Goal: Find specific page/section: Find specific page/section

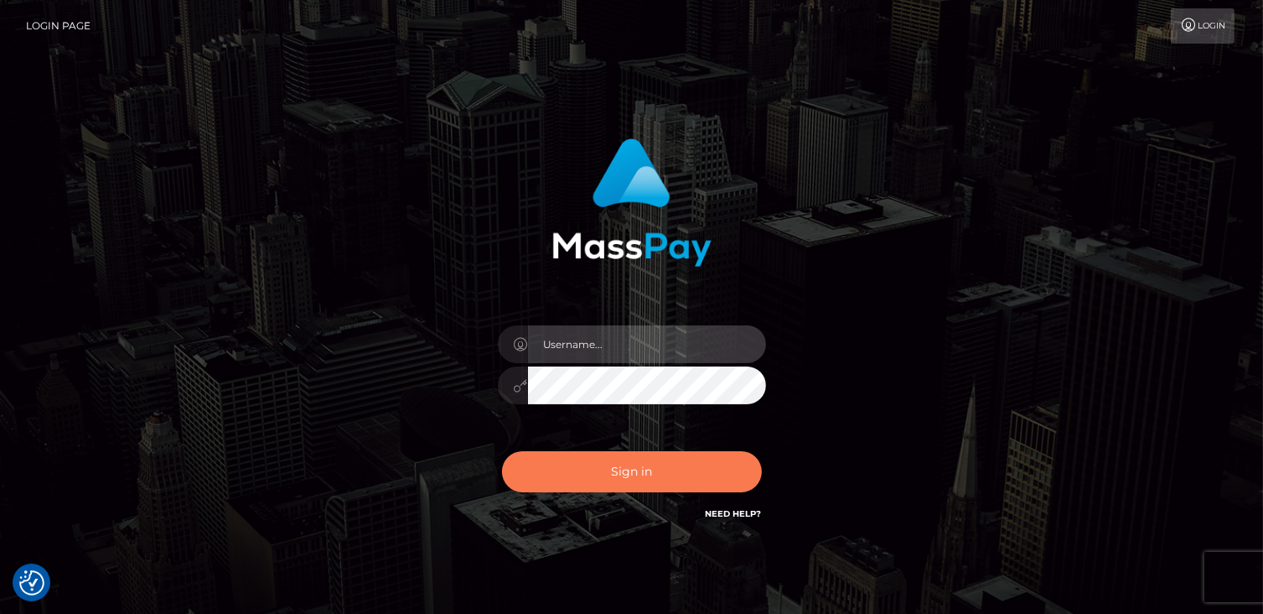
type input "catalinad"
click at [622, 481] on button "Sign in" at bounding box center [632, 471] width 260 height 41
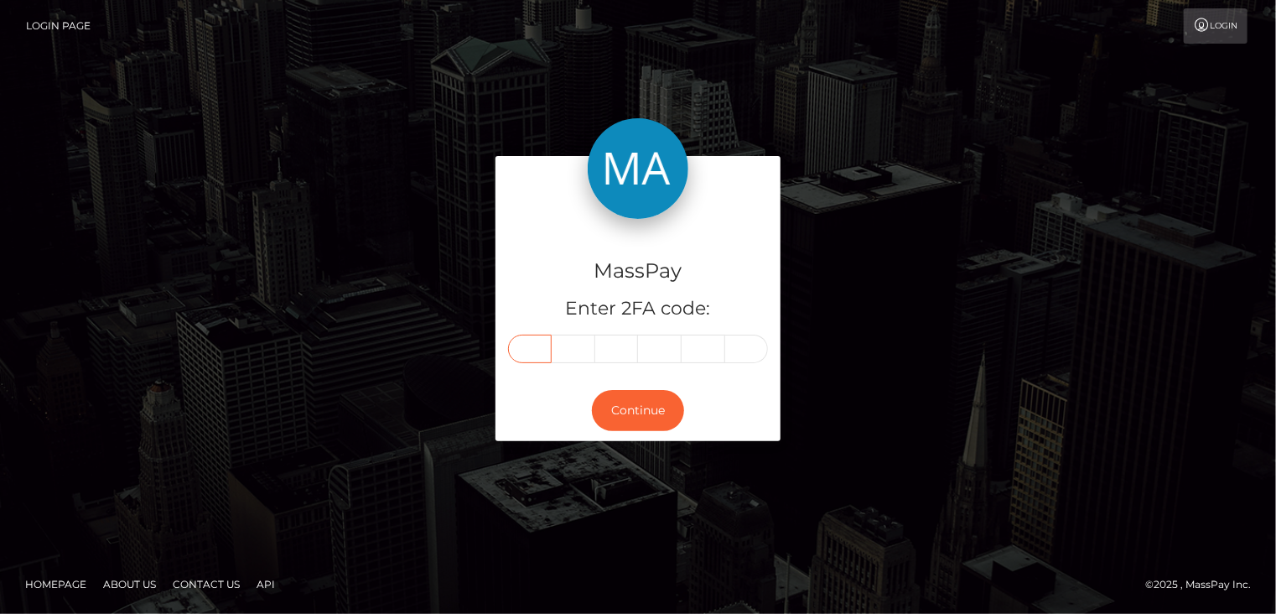
click at [535, 345] on input "text" at bounding box center [530, 348] width 44 height 28
type input "0"
type input "6"
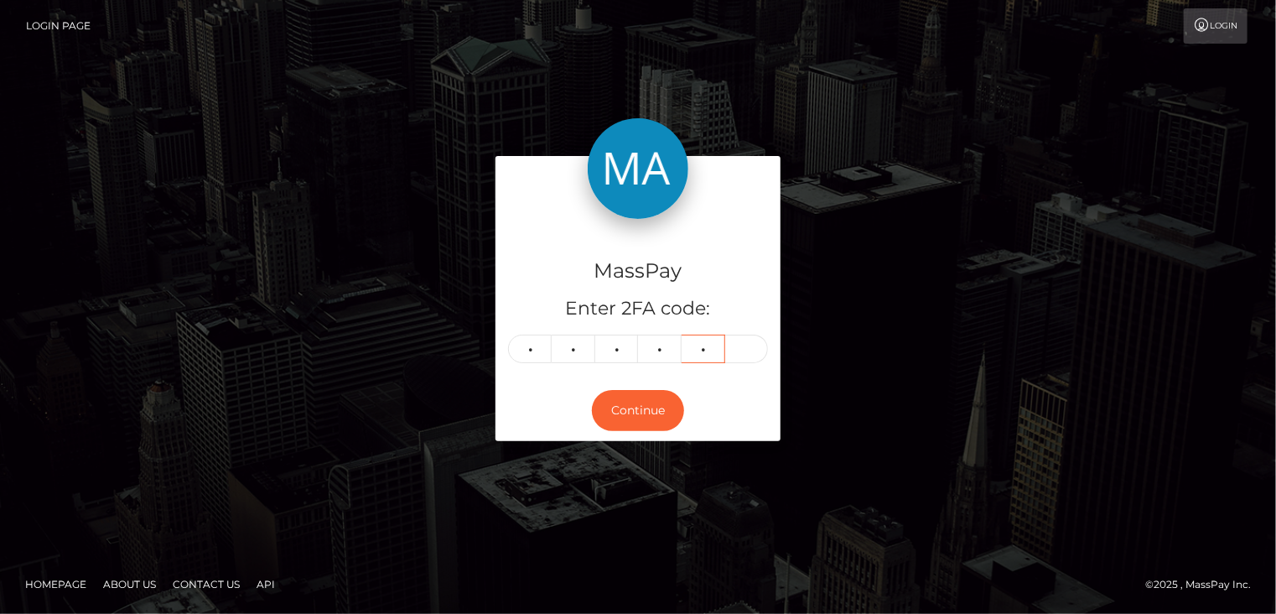
type input "5"
type input "0"
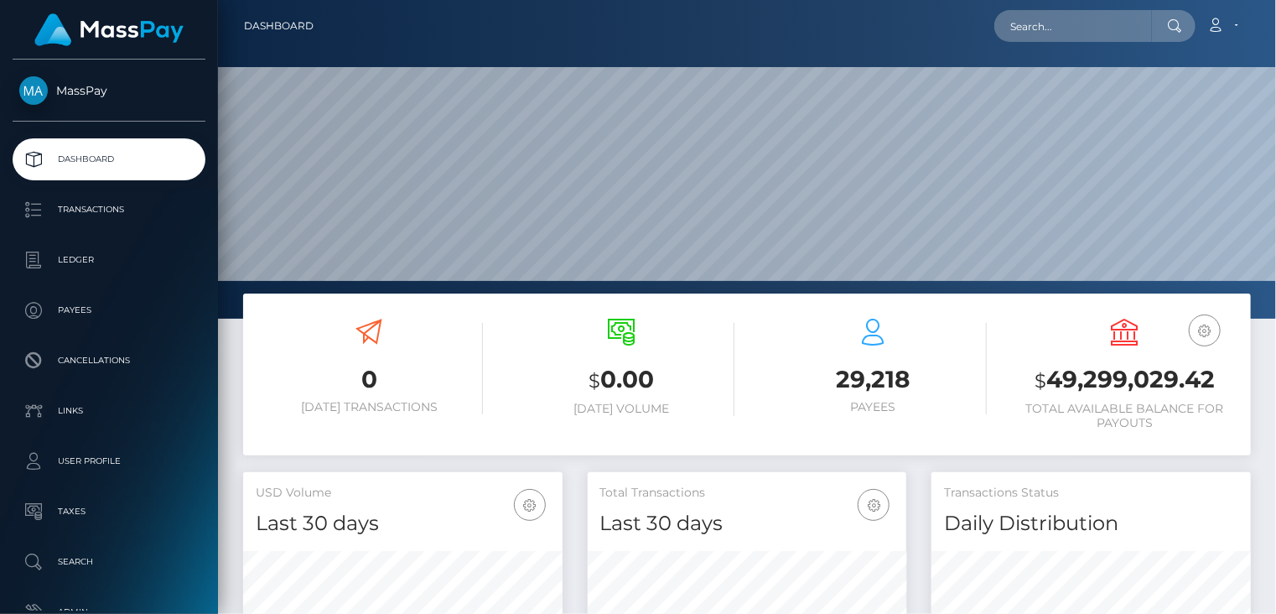
scroll to position [297, 319]
paste input "https://masspay.zendesk.com/agent/tickets/134695#:~:text=what%27s%20needed%20fo…"
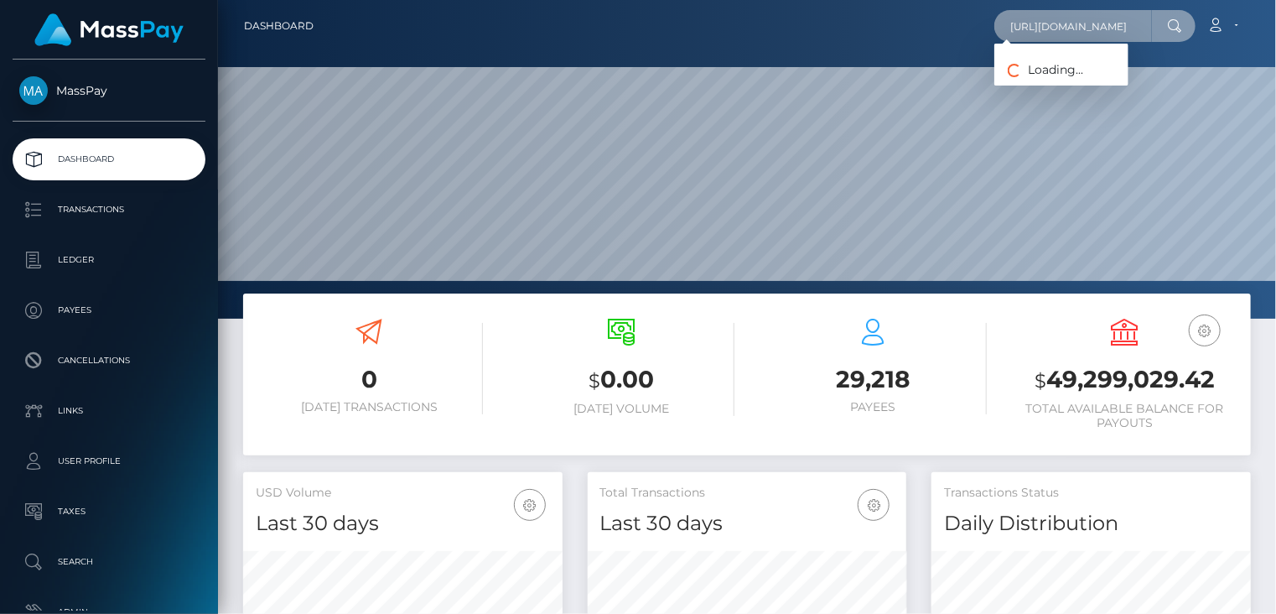
scroll to position [0, 0]
drag, startPoint x: 1145, startPoint y: 27, endPoint x: 986, endPoint y: 28, distance: 159.3
click at [986, 28] on div "https://masspay.zendesk.com/agent/tickets/134695#:~:text=what%27s%20needed%20fo…" at bounding box center [788, 25] width 923 height 35
click at [1080, 26] on input "https://masspay.zendesk.com/agent/tickets/134695#:~:text=what%27s%20needed%20fo…" at bounding box center [1073, 26] width 158 height 32
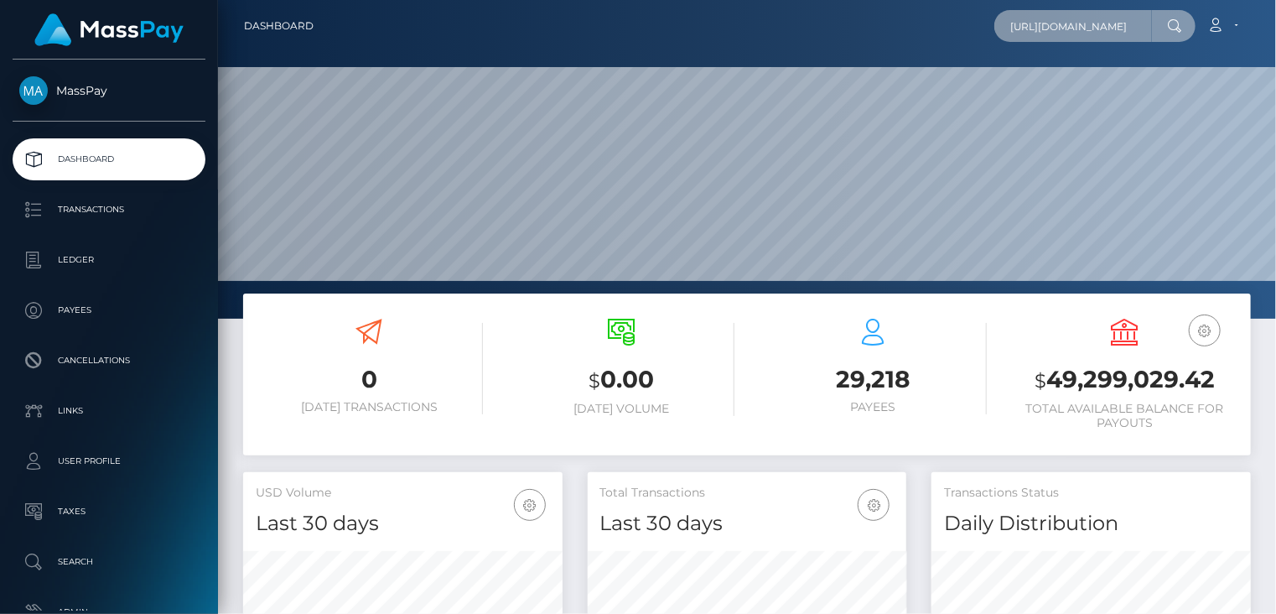
click at [1080, 26] on input "https://masspay.zendesk.com/agent/tickets/134695#:~:text=what%27s%20needed%20fo…" at bounding box center [1073, 26] width 158 height 32
paste input "poact_uvkDjZ1NlCop"
type input "poact_uvkDjZ1NlCop"
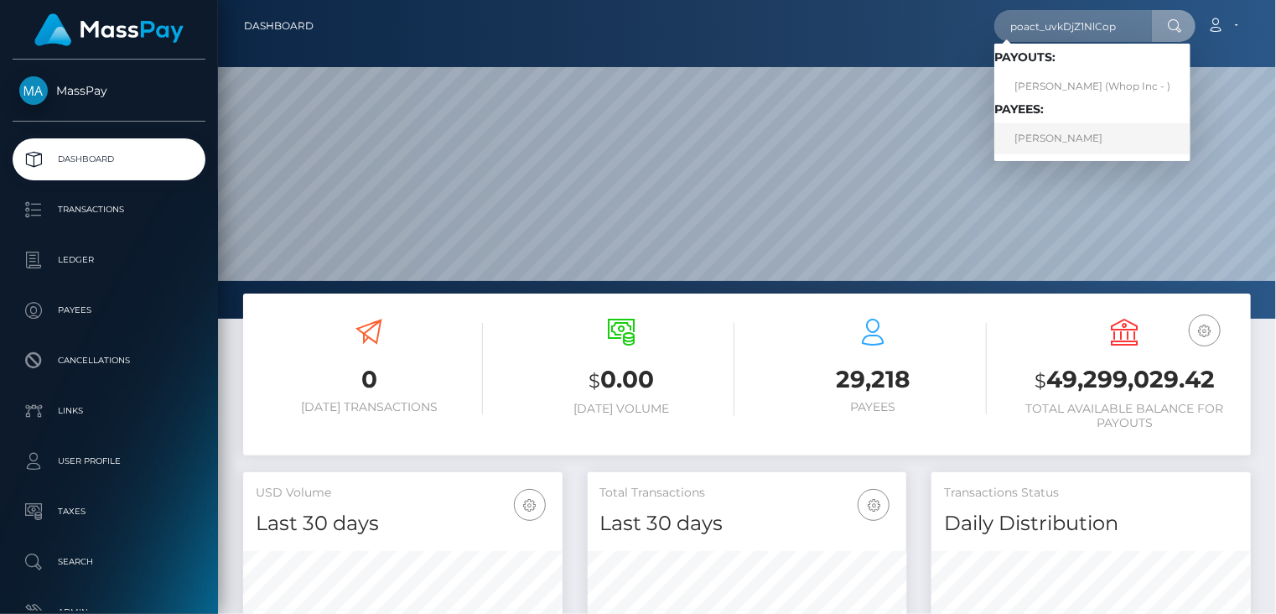
click at [1091, 141] on link "SANDI AHMAD PERMANA permana" at bounding box center [1092, 138] width 196 height 31
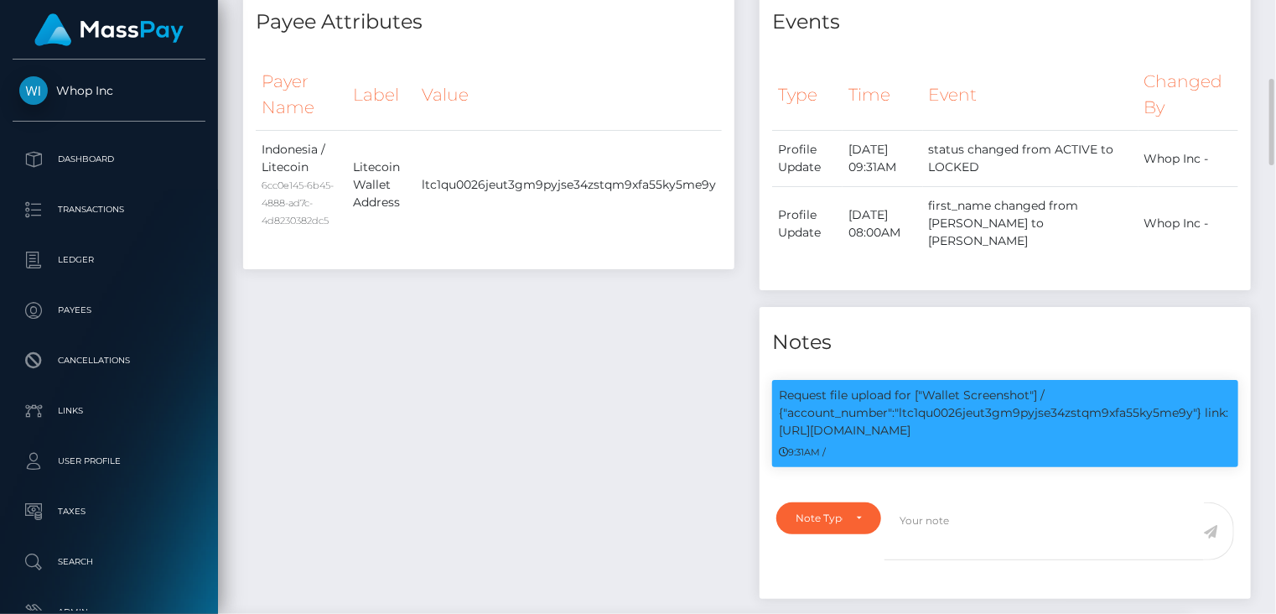
scroll to position [201, 319]
click at [999, 388] on p "Request file upload for ["Wallet Screenshot"] / {"account_number":"ltc1qu0026je…" at bounding box center [1005, 412] width 453 height 53
copy p "ltc1qu0026jeut3gm9pyjse34zstqm9xfa55ky5me9y"
drag, startPoint x: 1204, startPoint y: 395, endPoint x: 1230, endPoint y: 405, distance: 27.9
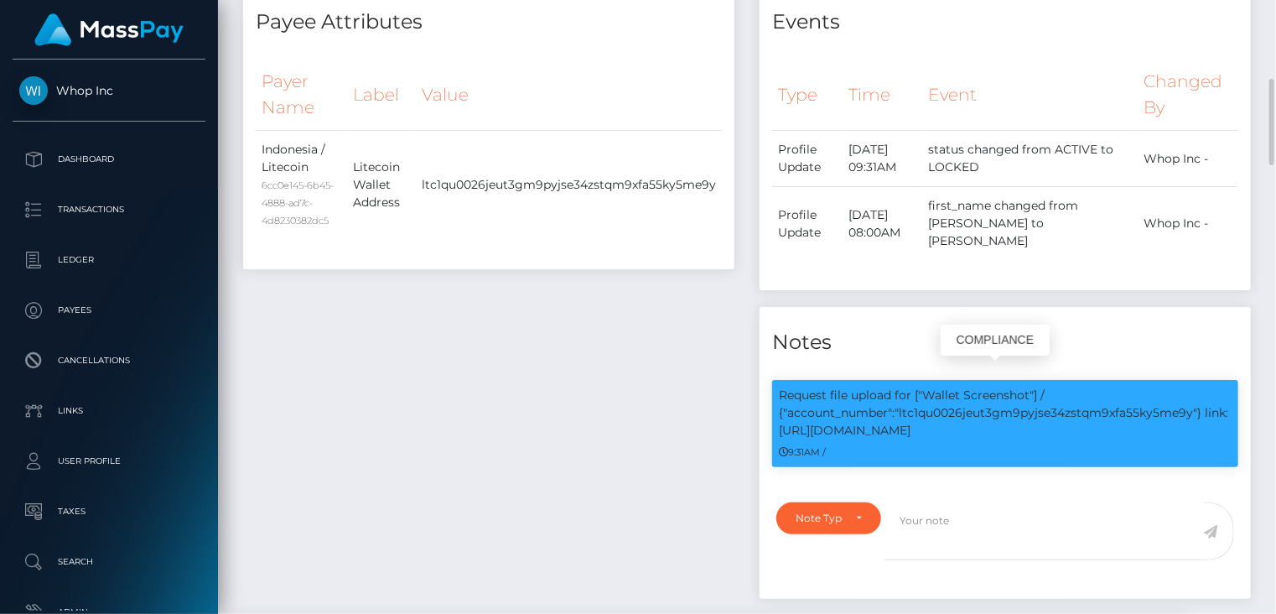
click at [1230, 405] on p "Request file upload for ["Wallet Screenshot"] / {"account_number":"ltc1qu0026je…" at bounding box center [1005, 412] width 453 height 53
copy p "link: https://l.maspay.io/0lYaT"
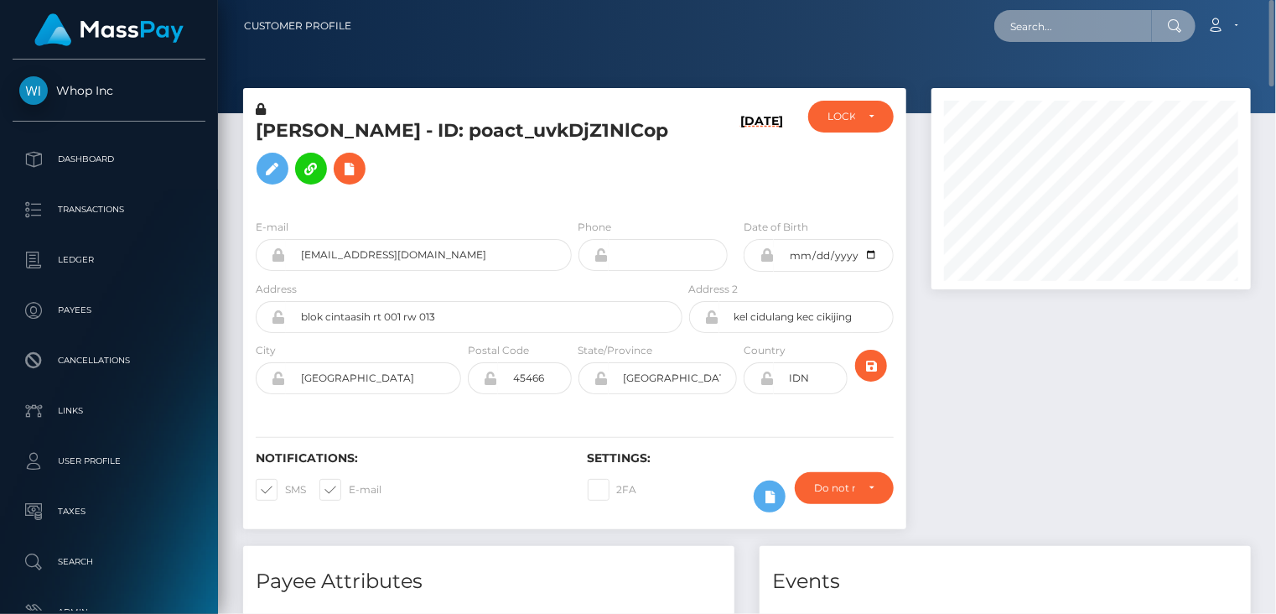
paste input "55278844"
type input "55278844"
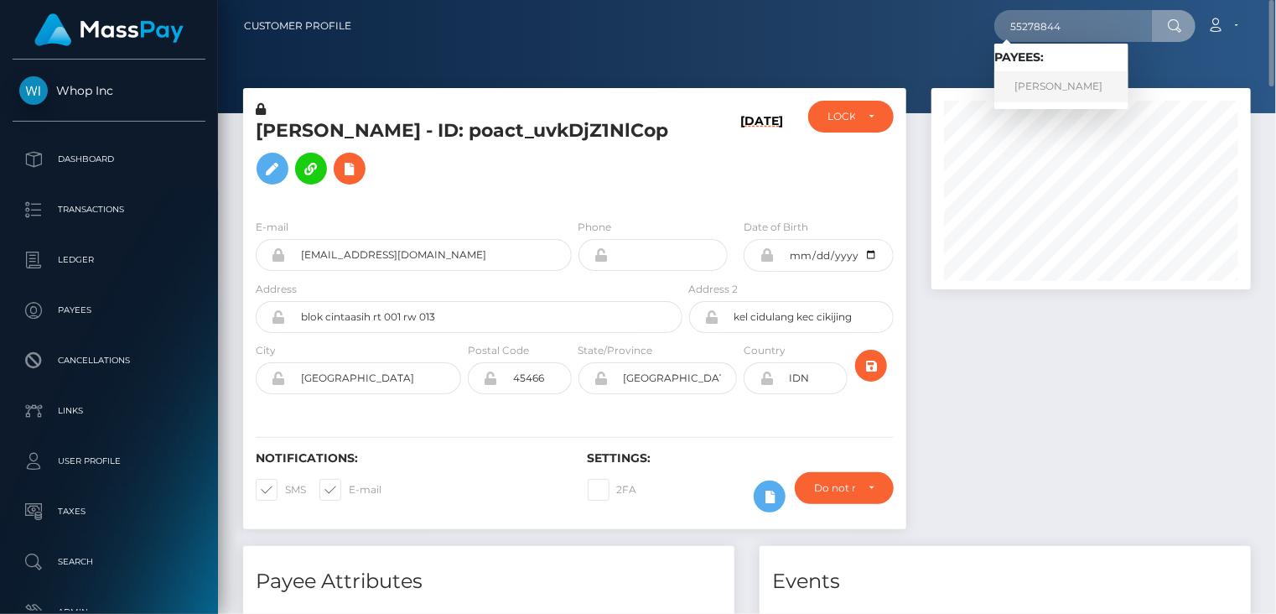
click at [1050, 89] on link "Jolene Botha" at bounding box center [1061, 86] width 134 height 31
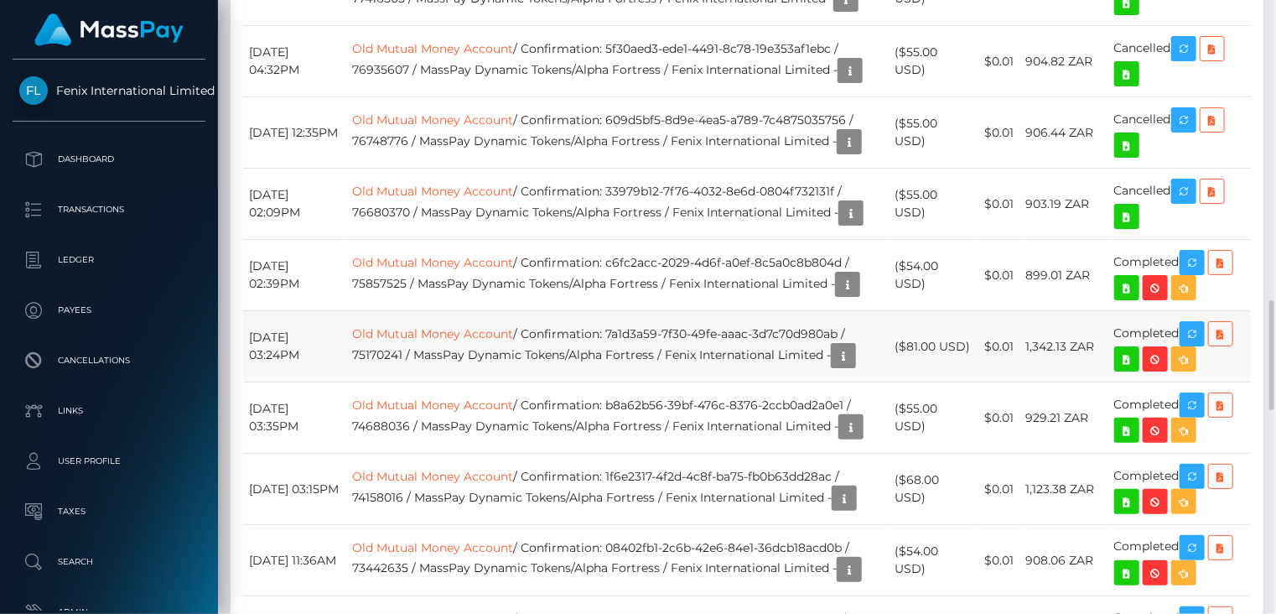
scroll to position [1398, 0]
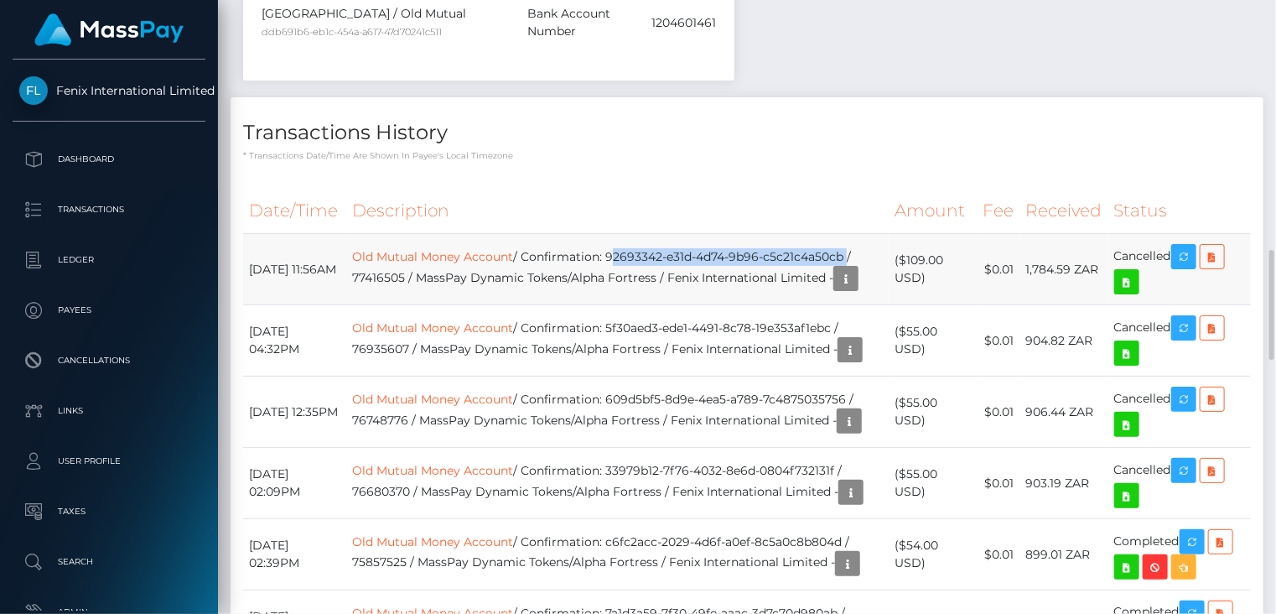
drag, startPoint x: 640, startPoint y: 145, endPoint x: 878, endPoint y: 156, distance: 238.3
click at [878, 234] on td "Old Mutual Money Account / Confirmation: 92693342-e31d-4d74-9b96-c5c21c4a50cb /…" at bounding box center [617, 269] width 542 height 71
copy td "92693342-e31d-4d74-9b96-c5c21c4a50cb"
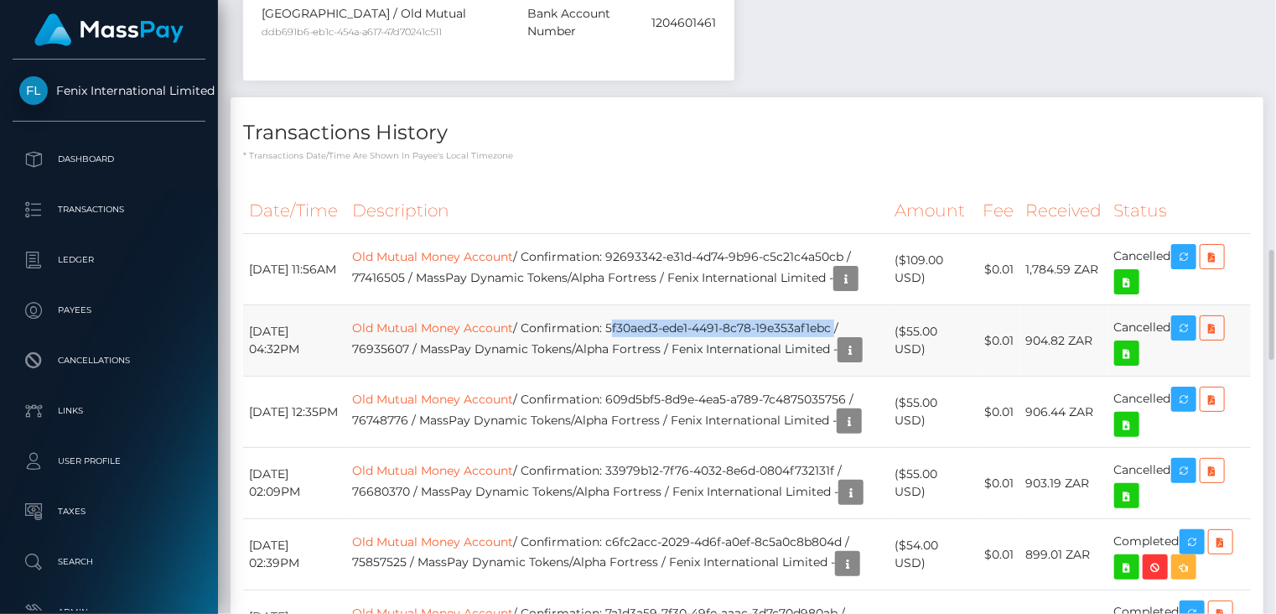
drag, startPoint x: 641, startPoint y: 229, endPoint x: 868, endPoint y: 222, distance: 227.3
click at [868, 305] on td "Old Mutual Money Account / Confirmation: 5f30aed3-ede1-4491-8c78-19e353af1ebc /…" at bounding box center [617, 340] width 542 height 71
copy td "5f30aed3-ede1-4491-8c78-19e353af1ebc"
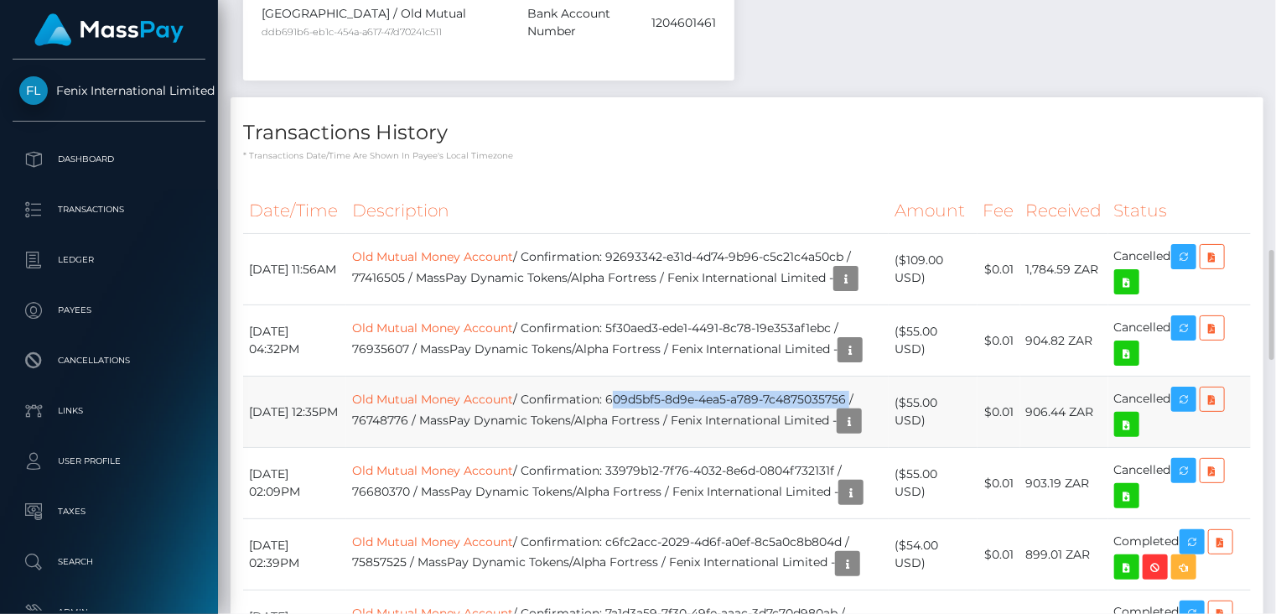
drag, startPoint x: 640, startPoint y: 316, endPoint x: 878, endPoint y: 308, distance: 239.0
click at [878, 376] on td "Old Mutual Money Account / Confirmation: 609d5bf5-8d9e-4ea5-a789-7c4875035756 /…" at bounding box center [617, 411] width 542 height 71
copy td "609d5bf5-8d9e-4ea5-a789-7c4875035756"
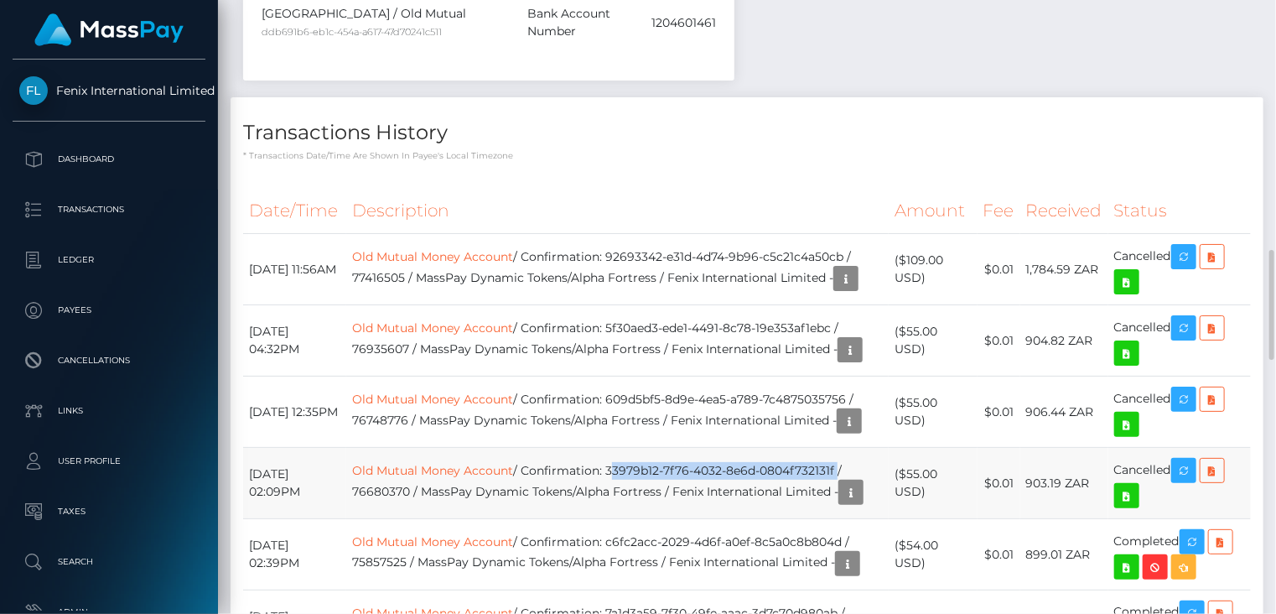
drag, startPoint x: 643, startPoint y: 393, endPoint x: 868, endPoint y: 382, distance: 224.9
click at [868, 448] on td "Old Mutual Money Account / Confirmation: 33979b12-7f76-4032-8e6d-0804f732131f /…" at bounding box center [617, 483] width 542 height 71
copy td "33979b12-7f76-4032-8e6d-0804f732131f"
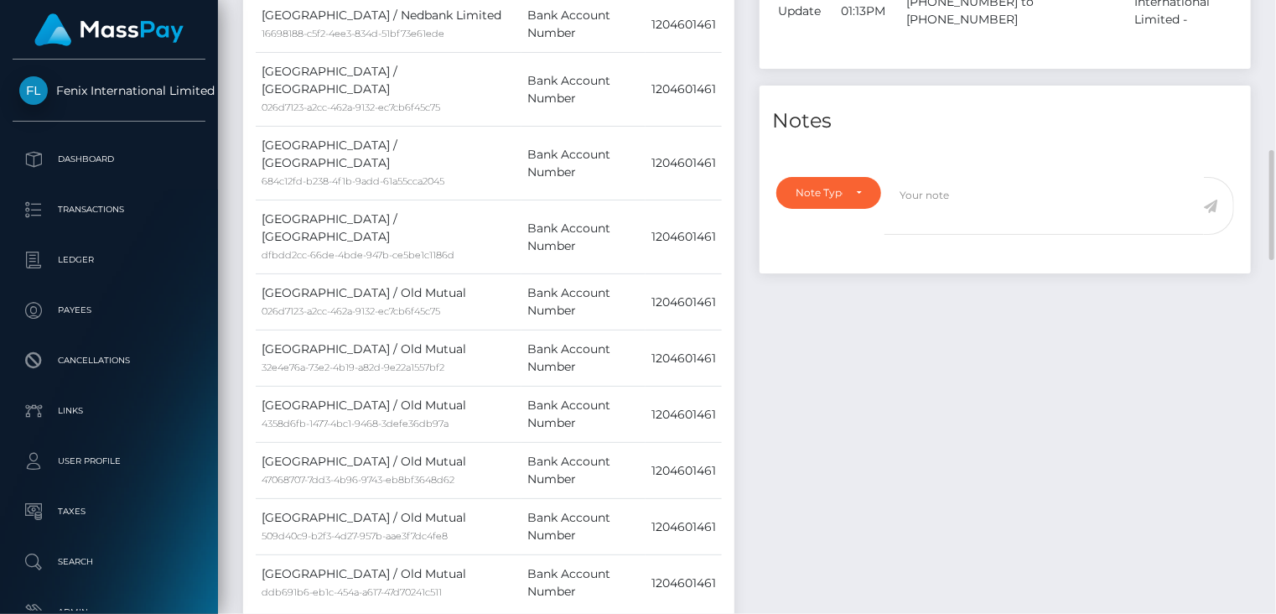
scroll to position [0, 0]
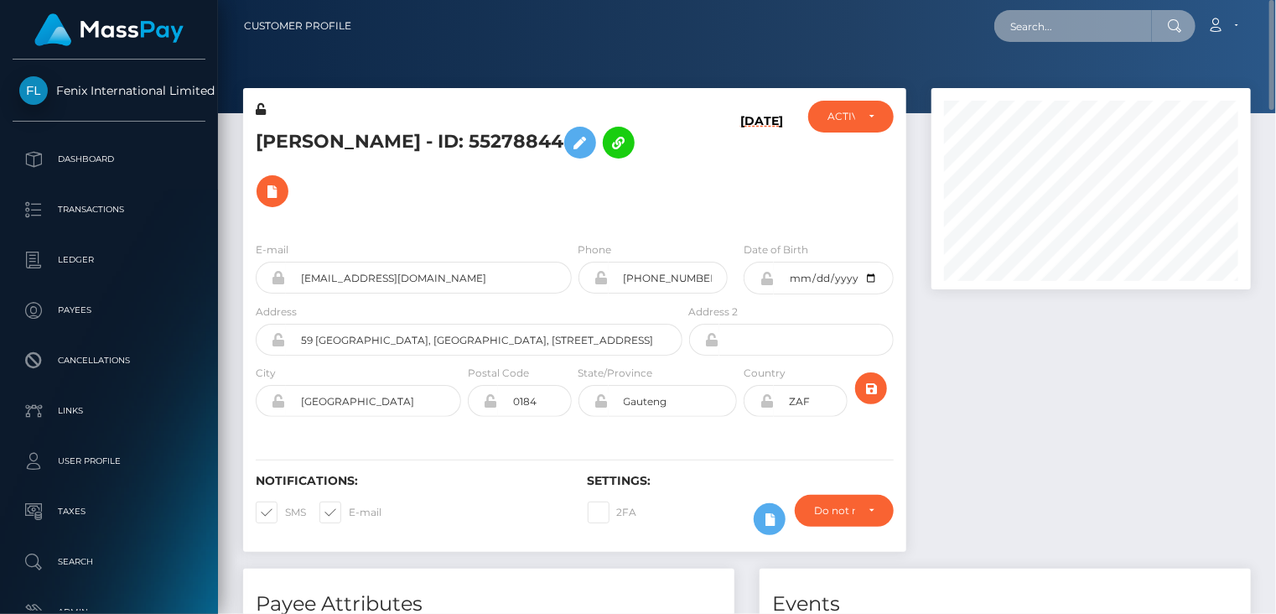
paste input "poact_g62TLyHxDwmp"
type input "poact_g62TLyHxDwmp"
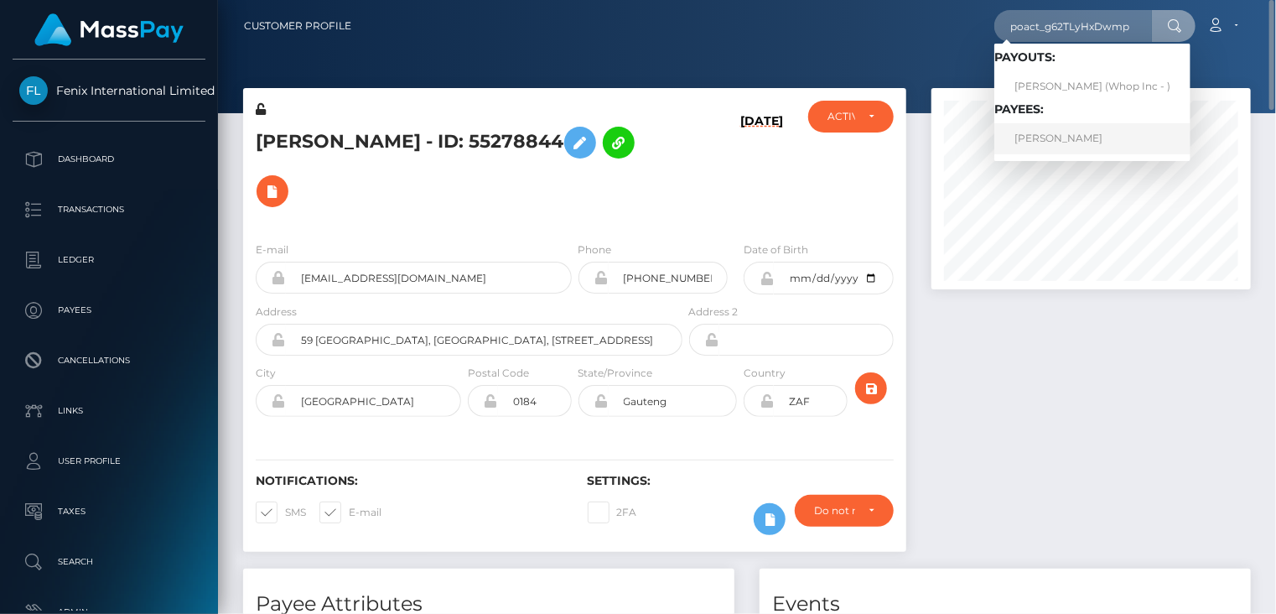
click at [1099, 138] on link "SUZETE BRITO DIAS" at bounding box center [1092, 138] width 196 height 31
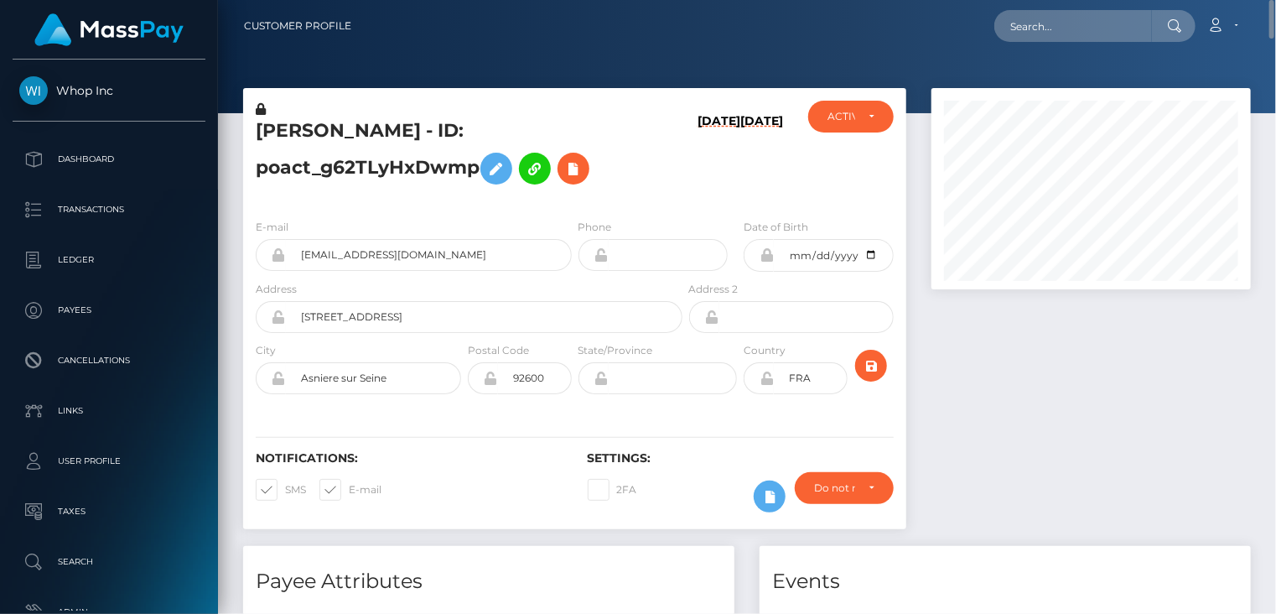
scroll to position [279, 0]
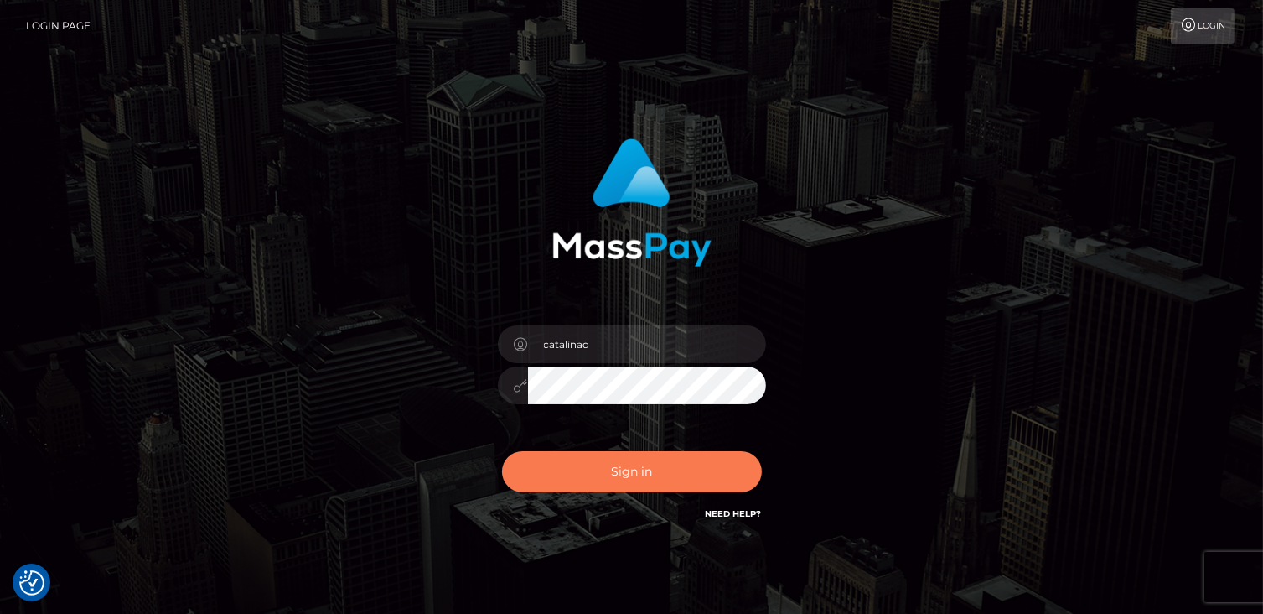
click at [654, 480] on button "Sign in" at bounding box center [632, 471] width 260 height 41
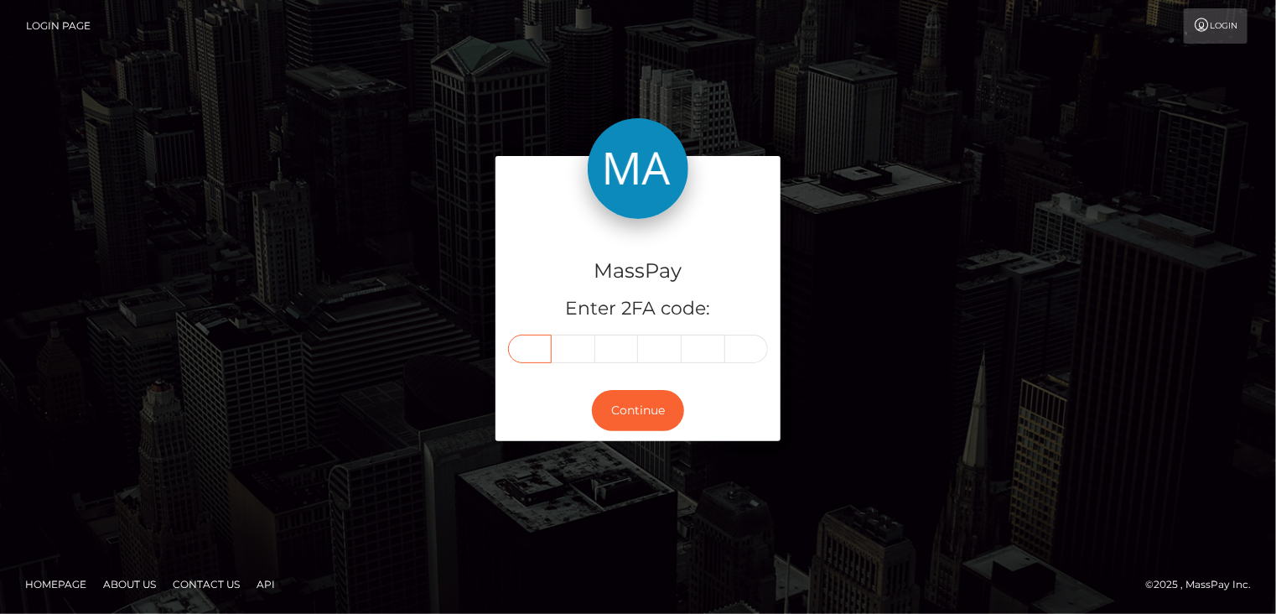
click at [529, 355] on input "text" at bounding box center [530, 348] width 44 height 28
type input "2"
type input "9"
type input "7"
type input "0"
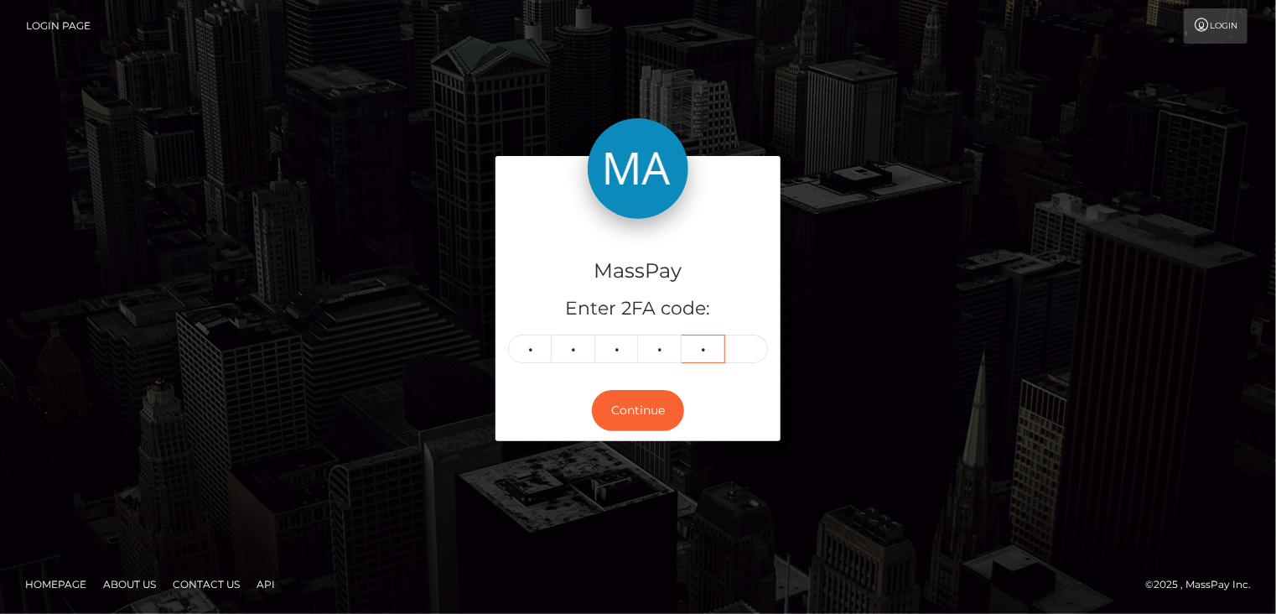
type input "1"
type input "5"
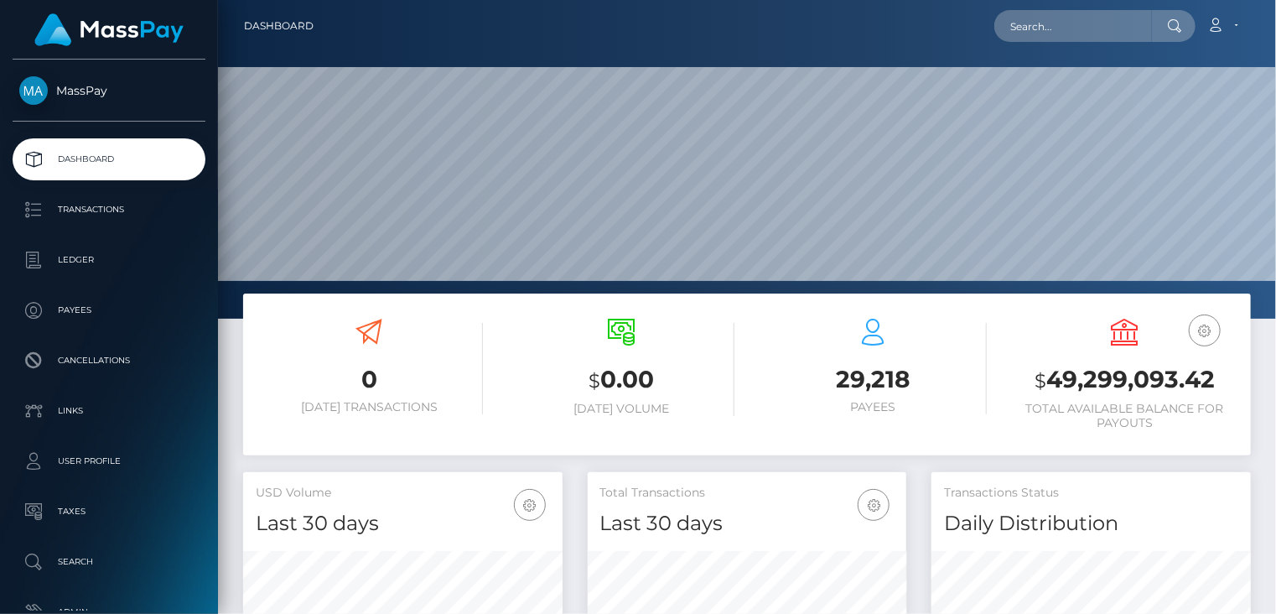
scroll to position [297, 319]
paste input "poact_ELTHz23pFBfw"
type input "poact_ELTHz23pFBfw"
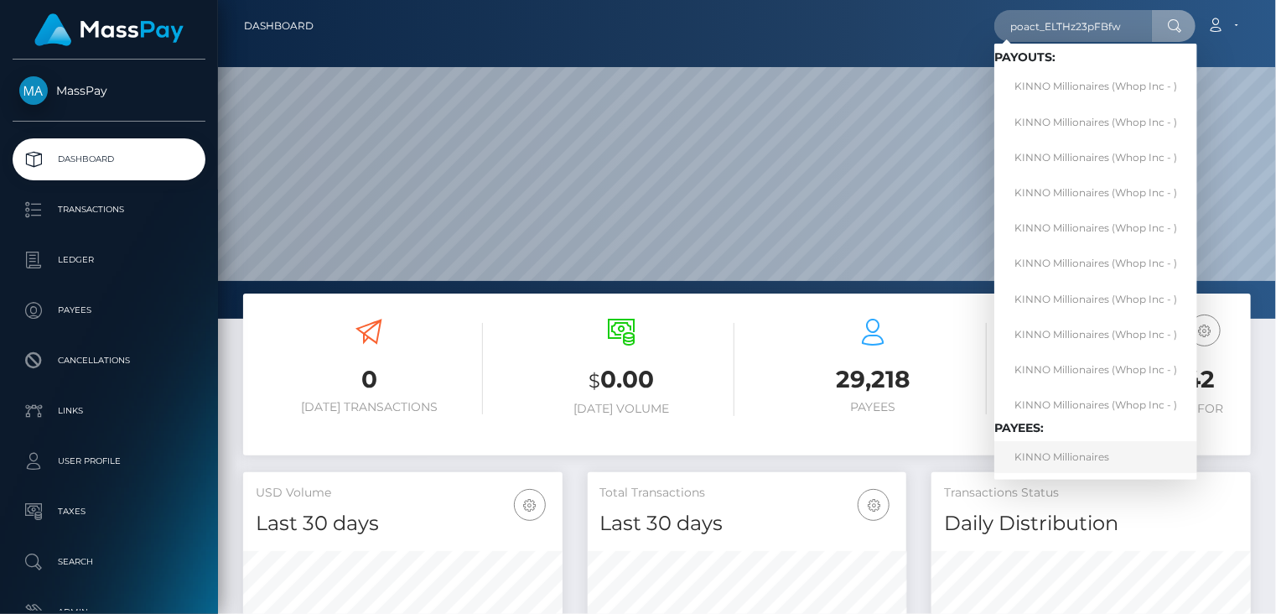
click at [1039, 466] on link "KINNO Millionaires" at bounding box center [1095, 456] width 203 height 31
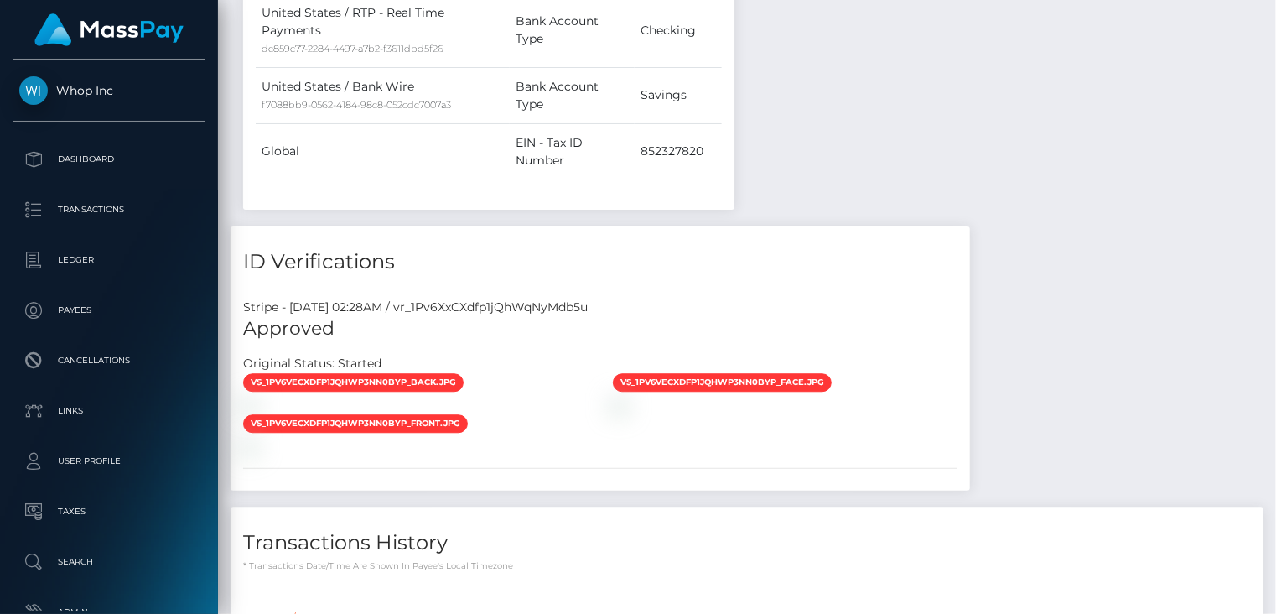
scroll to position [2796, 0]
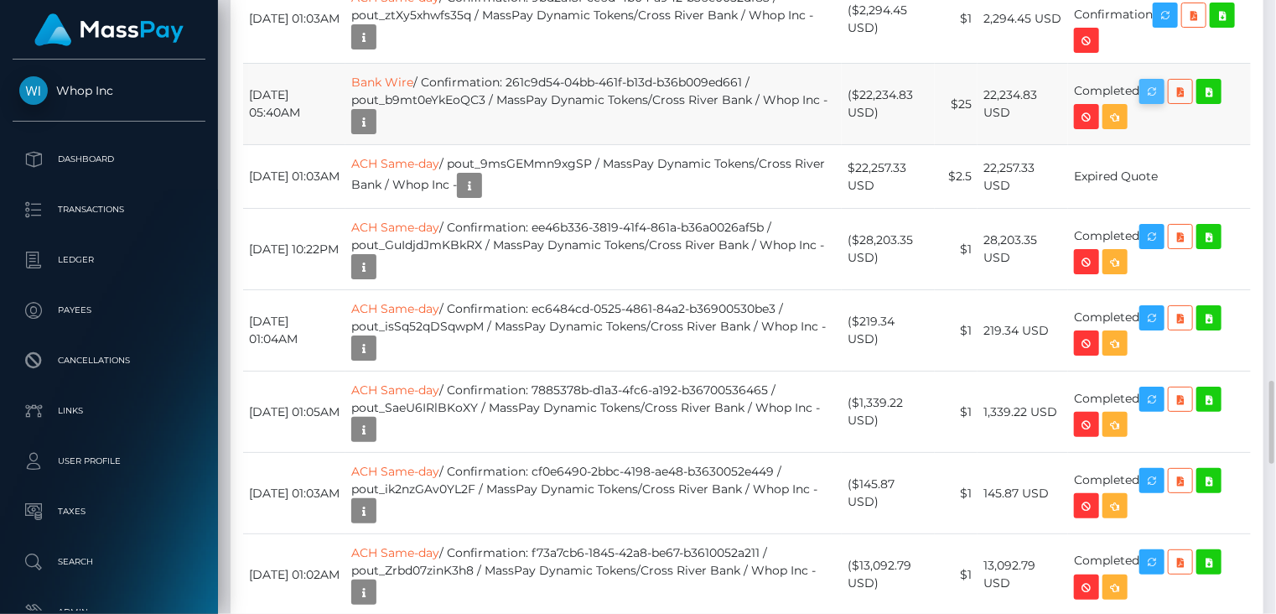
click at [1160, 414] on body "Whop Inc Dashboard Transactions Ledger Payees" at bounding box center [638, 307] width 1276 height 614
click at [1157, 409] on div "Force status update" at bounding box center [1152, 424] width 122 height 31
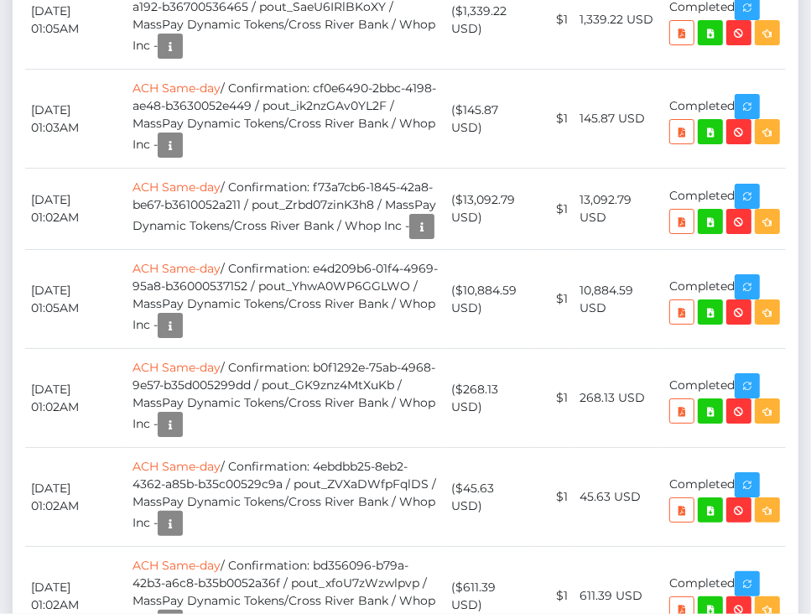
scroll to position [201, 236]
click at [753, 71] on body "Whop Inc Dashboard Transactions Ledger Payees" at bounding box center [405, 307] width 811 height 614
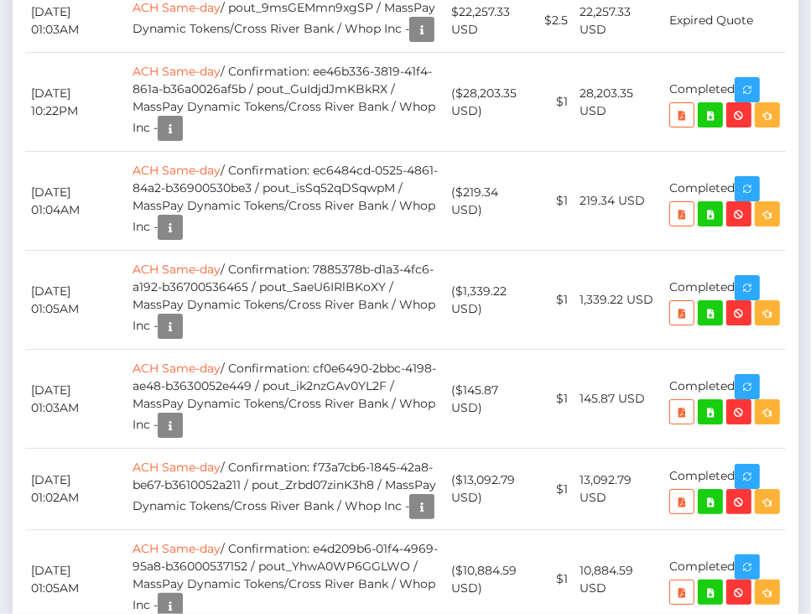
click at [754, 346] on div "Force status update" at bounding box center [709, 346] width 122 height 31
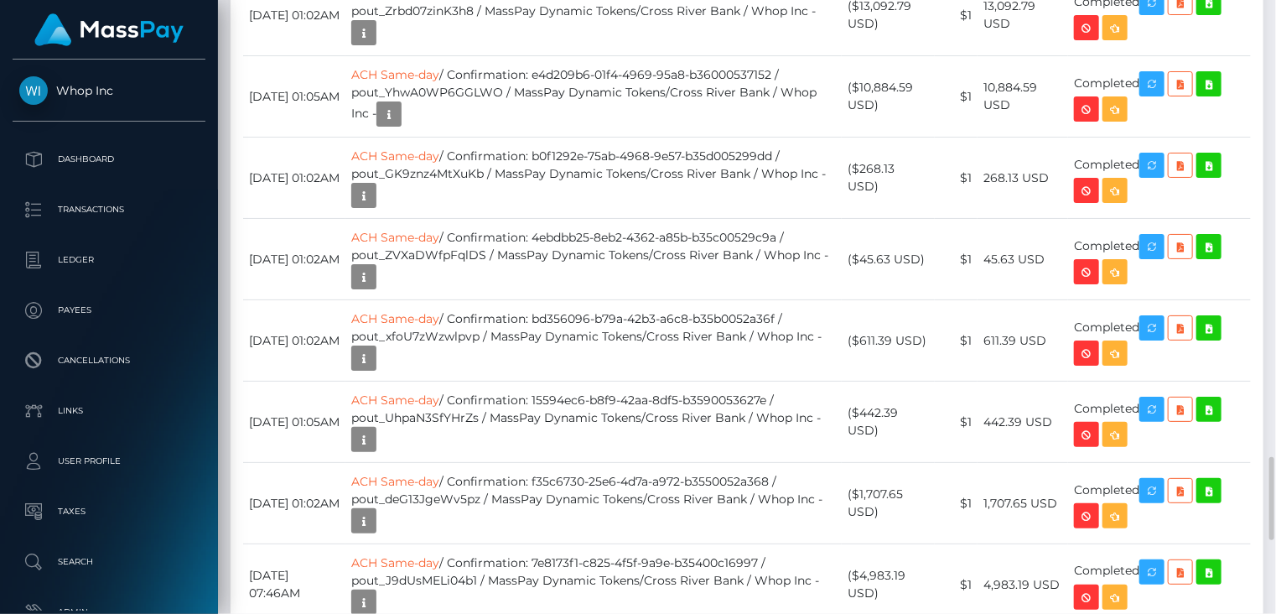
scroll to position [3075, 0]
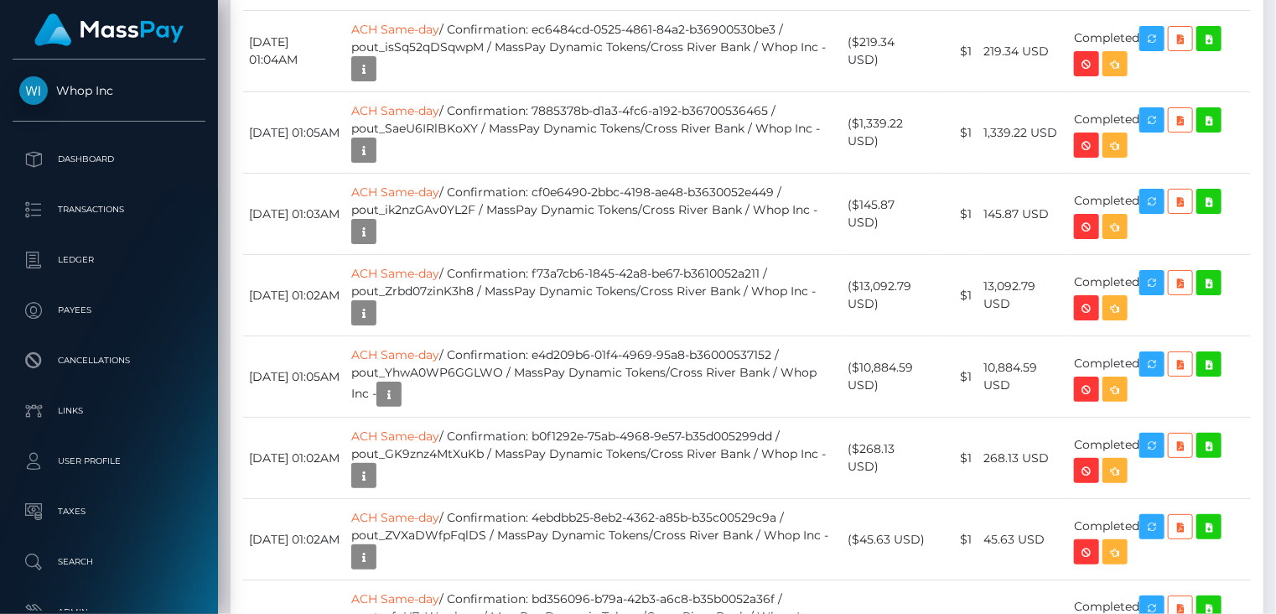
click at [797, 132] on body "Whop Inc Dashboard Transactions Ledger Payees" at bounding box center [638, 307] width 1276 height 614
click at [797, 132] on div "Force status update" at bounding box center [1152, 144] width 122 height 31
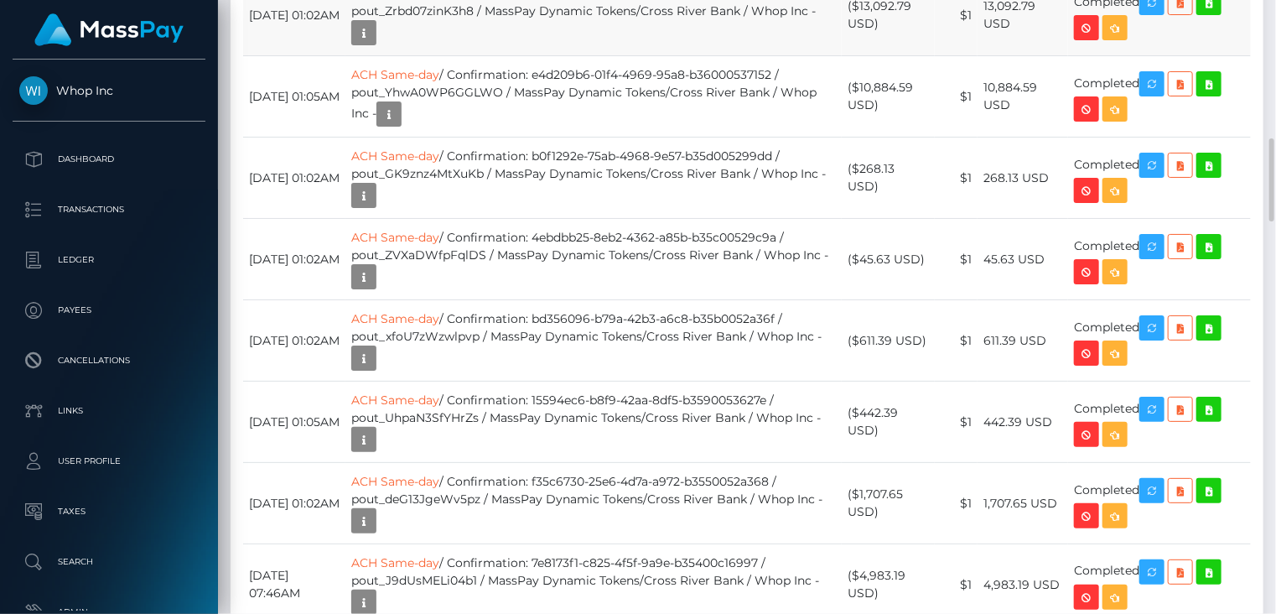
scroll to position [3075, 0]
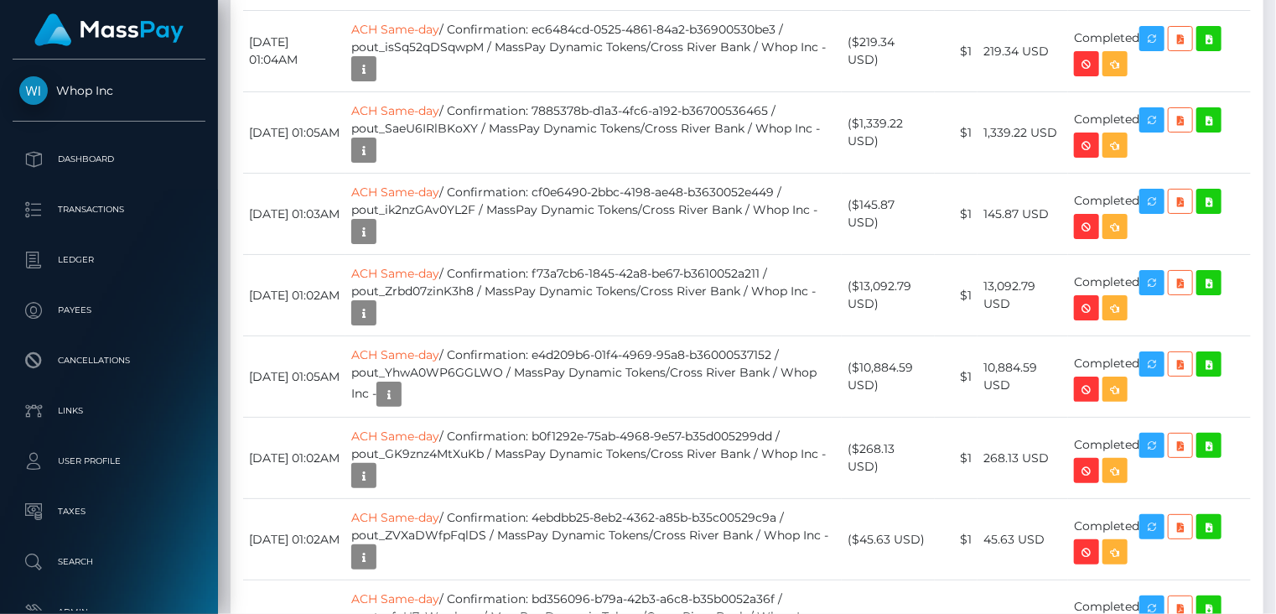
click at [1160, 127] on body "Whop Inc Dashboard Transactions Ledger Payees" at bounding box center [638, 307] width 1276 height 614
click at [1160, 127] on div "Force status update" at bounding box center [1152, 145] width 122 height 42
click at [396, 163] on div "Additional Info" at bounding box center [417, 174] width 109 height 31
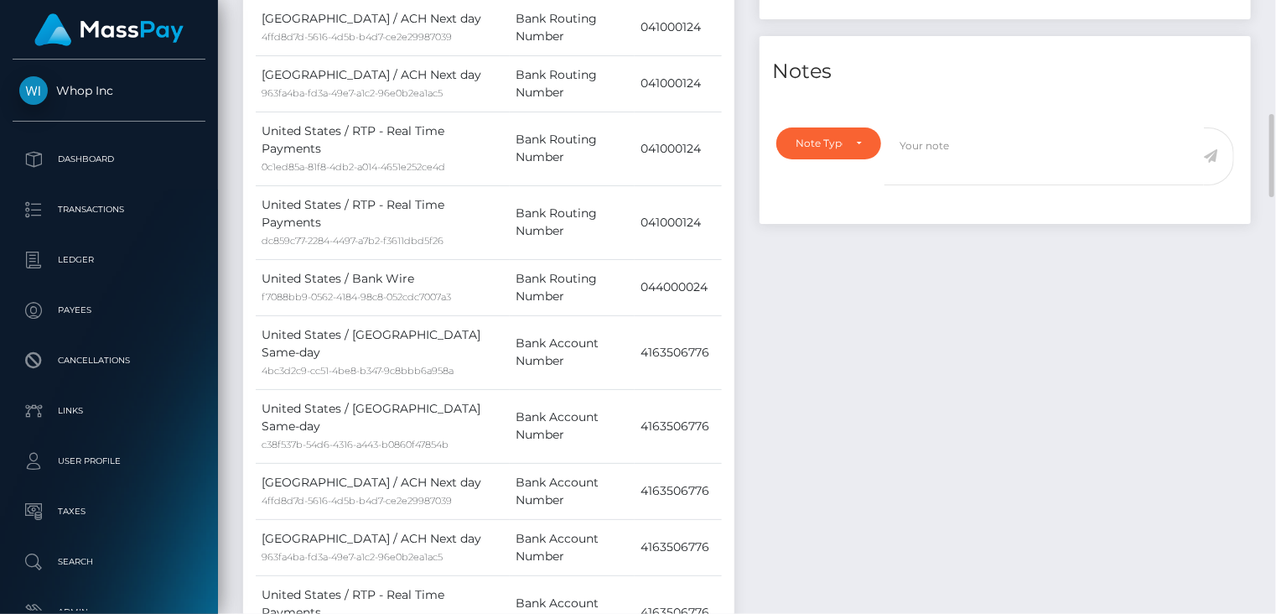
scroll to position [0, 0]
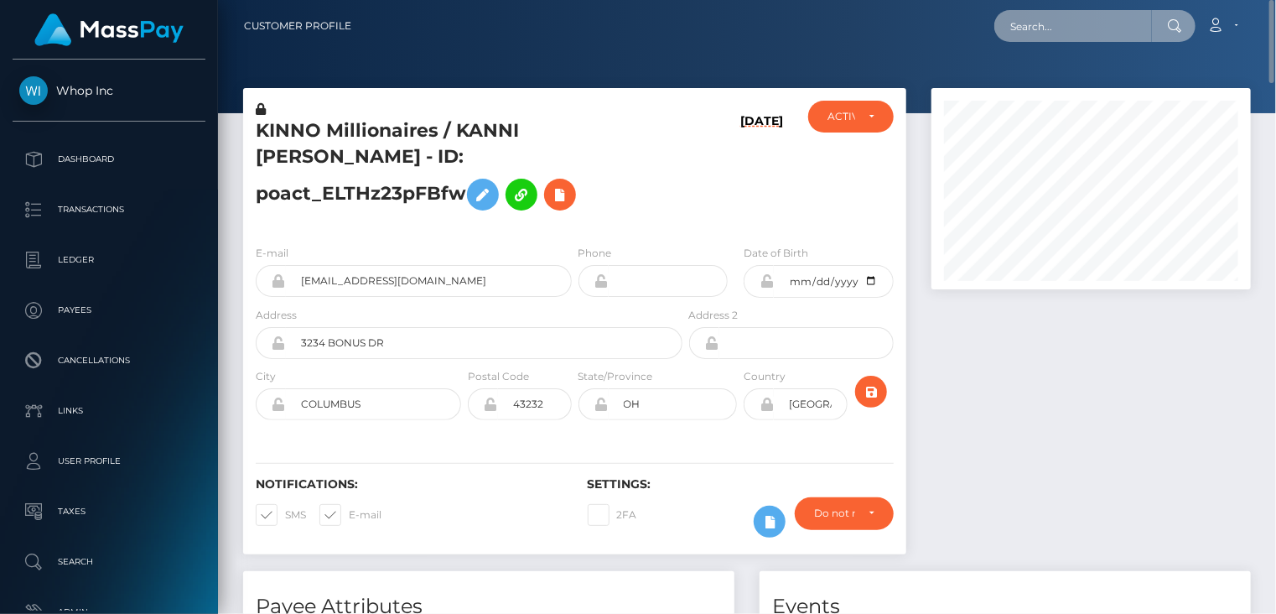
paste input "MSPd7f4c82544f5611"
type input "MSPd7f4c82544f5611"
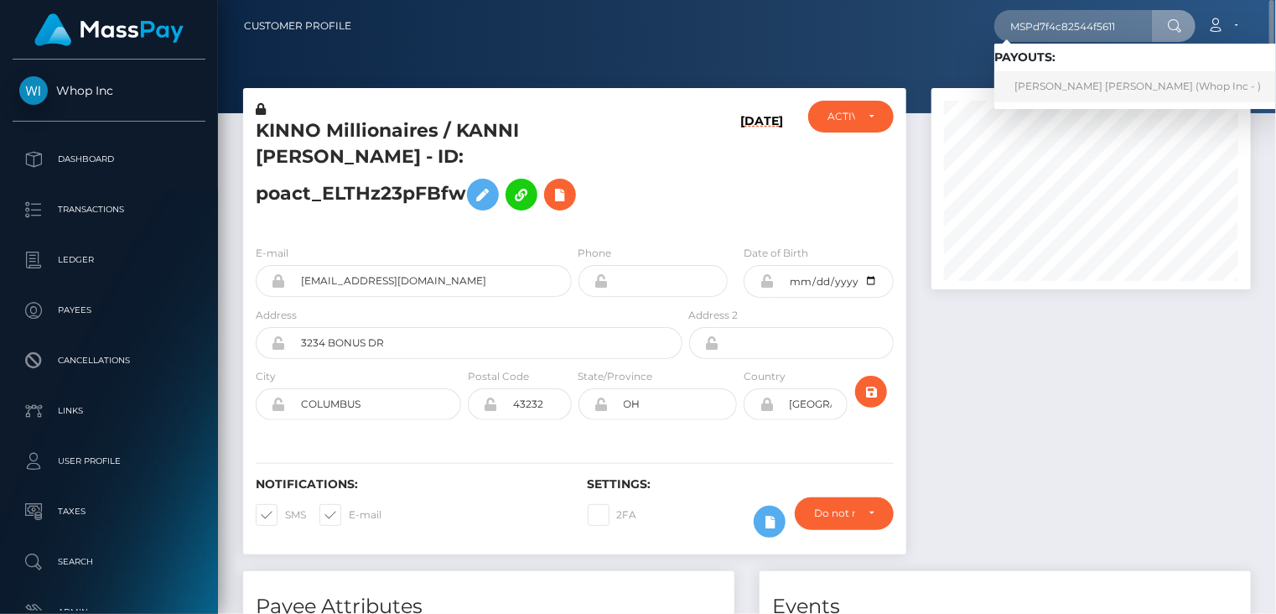
click at [1069, 98] on link "JESUS DAVID RIPOLL PINEDA (Whop Inc - )" at bounding box center [1137, 86] width 287 height 31
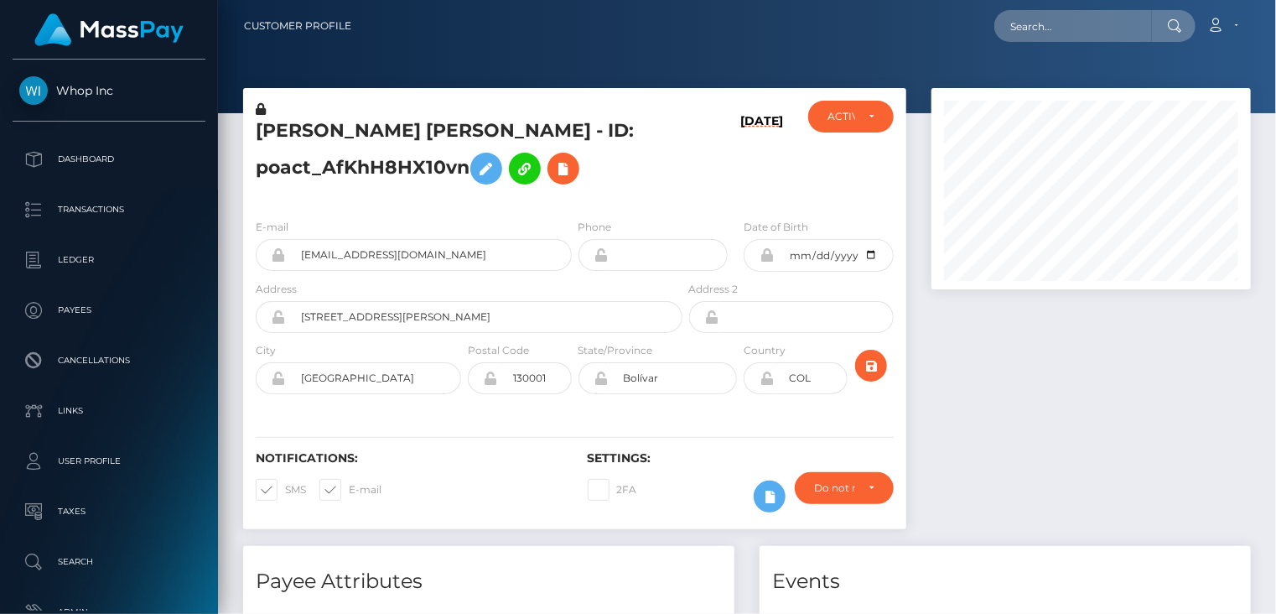
scroll to position [201, 319]
click at [403, 256] on input "[EMAIL_ADDRESS][DOMAIN_NAME]" at bounding box center [429, 255] width 286 height 32
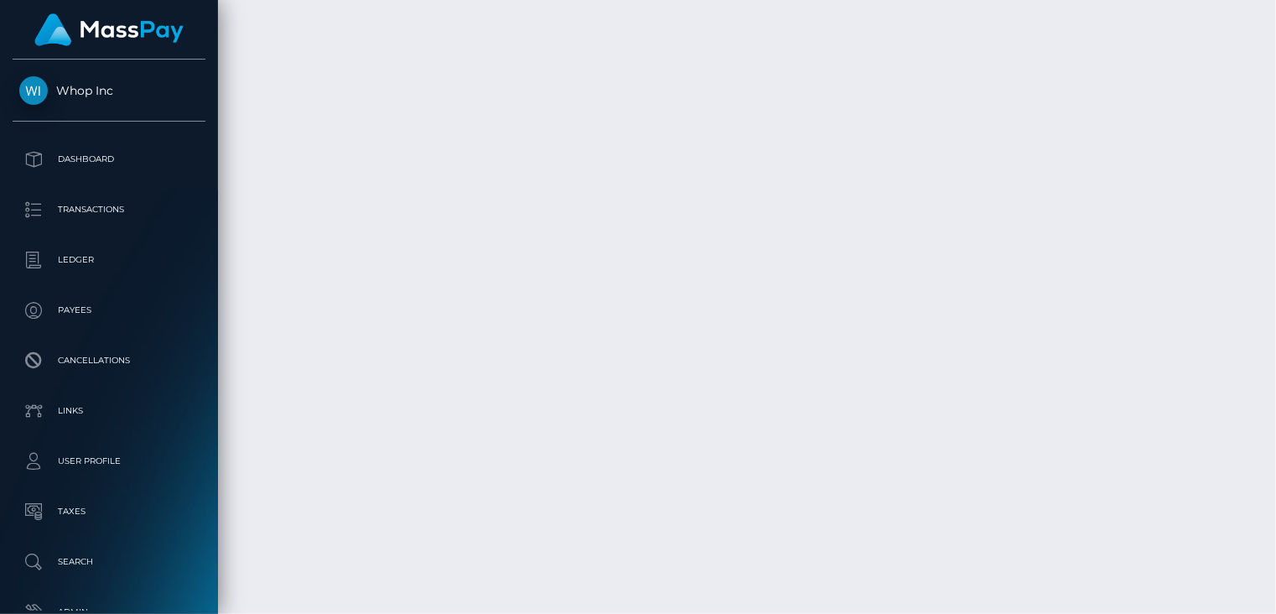
scroll to position [7389, 0]
drag, startPoint x: 550, startPoint y: 202, endPoint x: 817, endPoint y: 200, distance: 267.4
drag, startPoint x: 817, startPoint y: 200, endPoint x: 695, endPoint y: 242, distance: 129.4
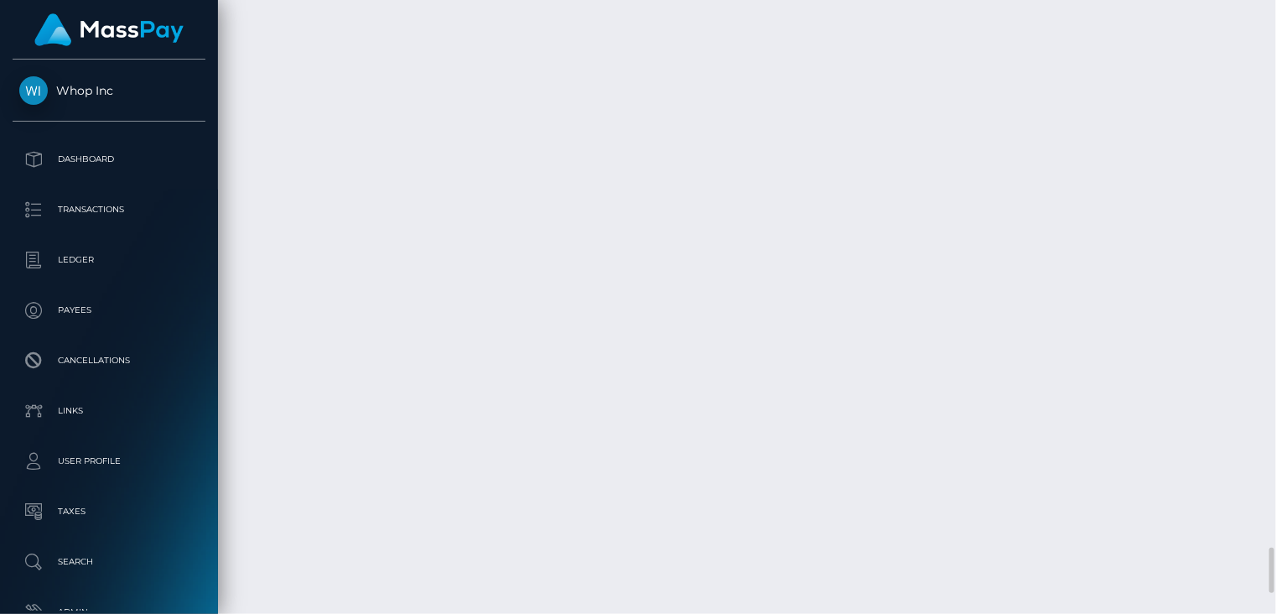
scroll to position [201, 319]
drag, startPoint x: 549, startPoint y: 209, endPoint x: 766, endPoint y: 204, distance: 217.2
copy td "MSPd7f4c82544f5611 / pout_SDxnMPAYHolFn"
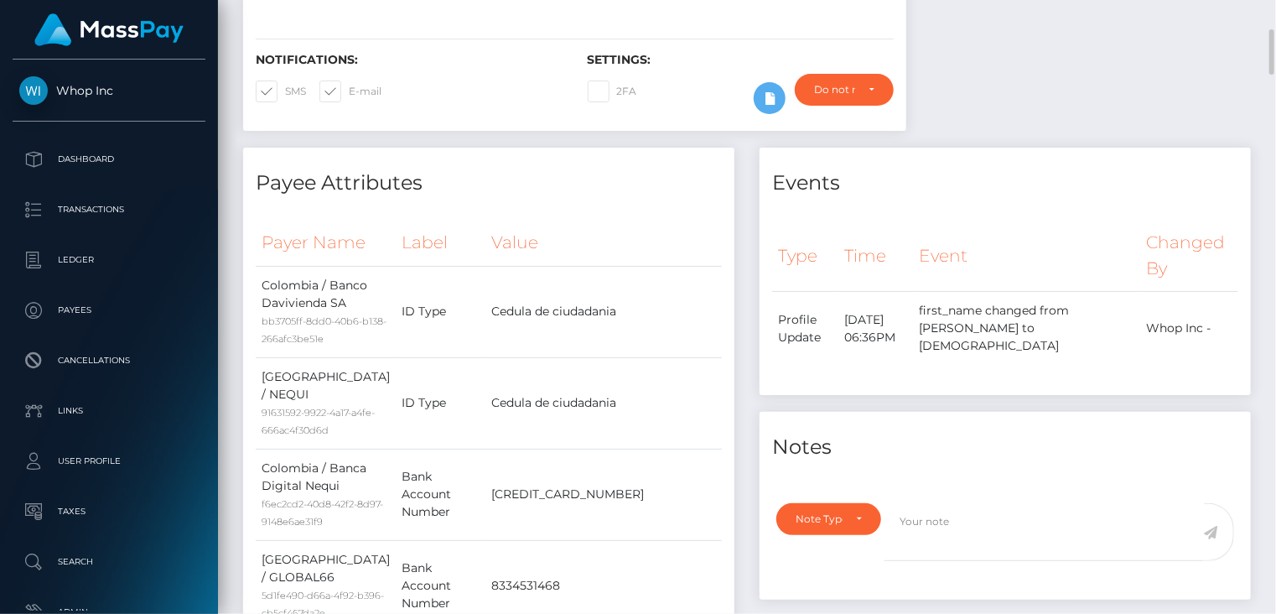
scroll to position [0, 0]
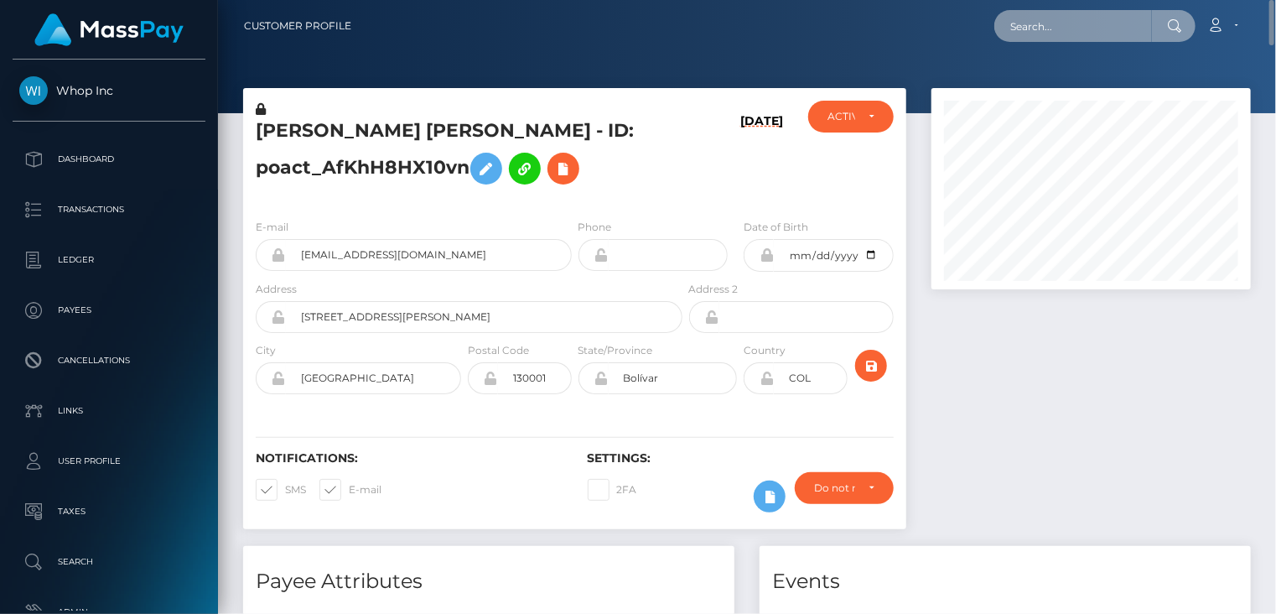
paste input "MSPf0dc40b941570aa"
type input "MSPf0dc40b941570aa"
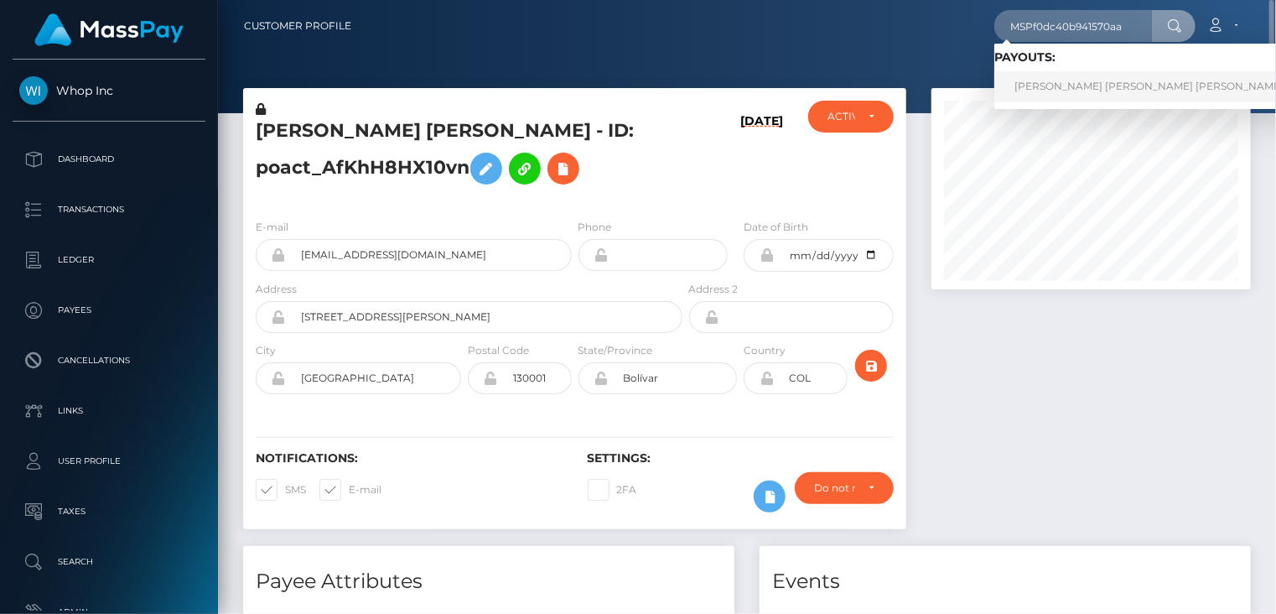
click at [1058, 98] on link "IAN VALENTINA MONTENEGRO HERNANDEZ (Whop Inc - )" at bounding box center [1182, 86] width 377 height 31
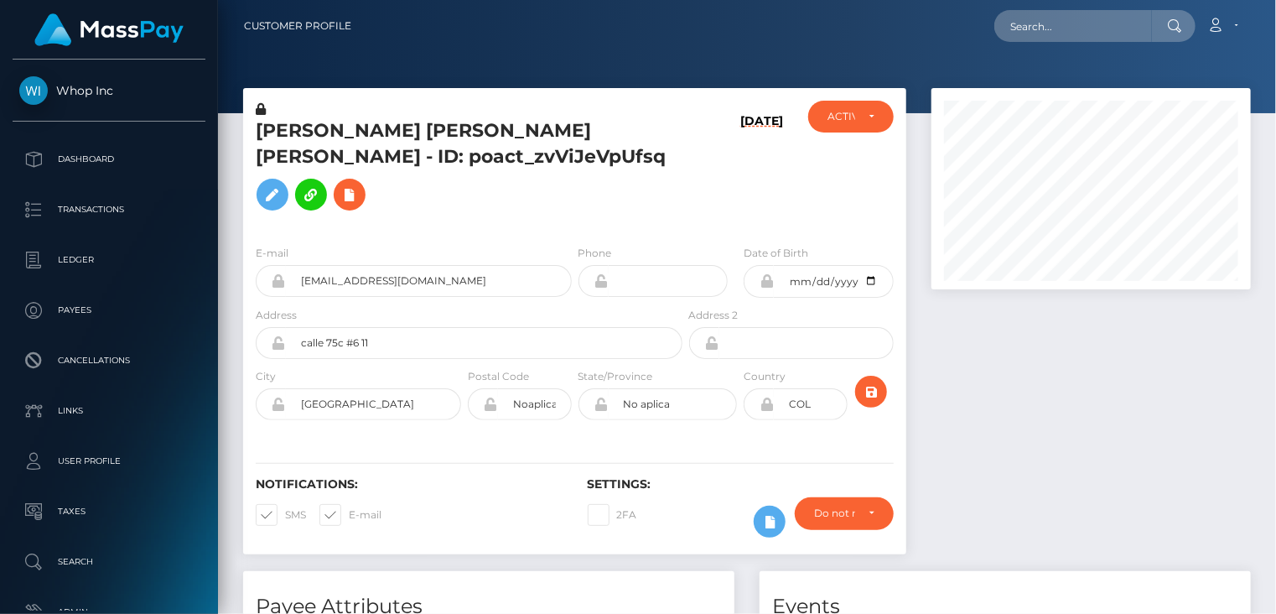
scroll to position [201, 319]
click at [382, 297] on input "[EMAIL_ADDRESS][DOMAIN_NAME]" at bounding box center [429, 281] width 286 height 32
